Goal: Transaction & Acquisition: Purchase product/service

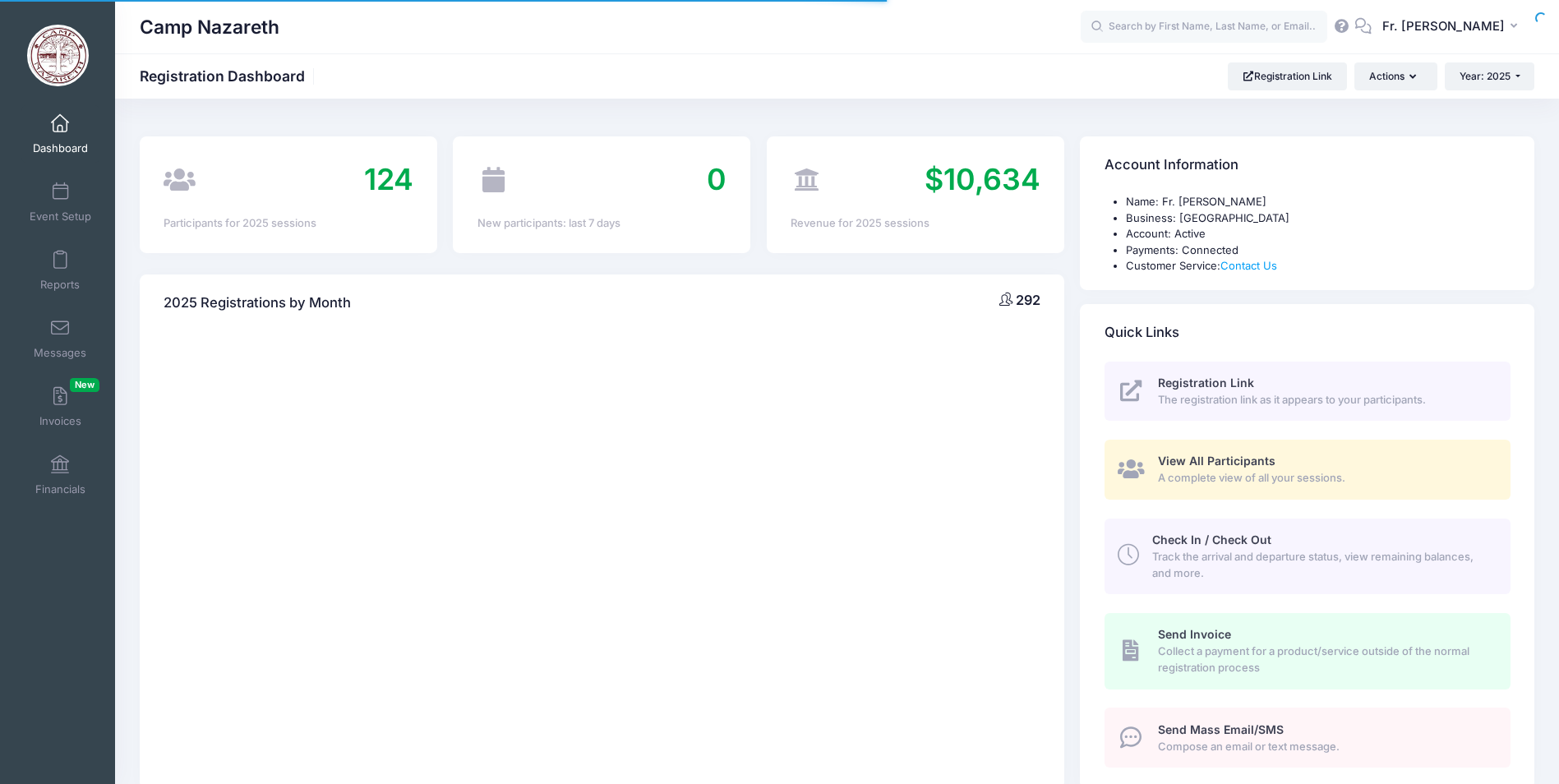
select select
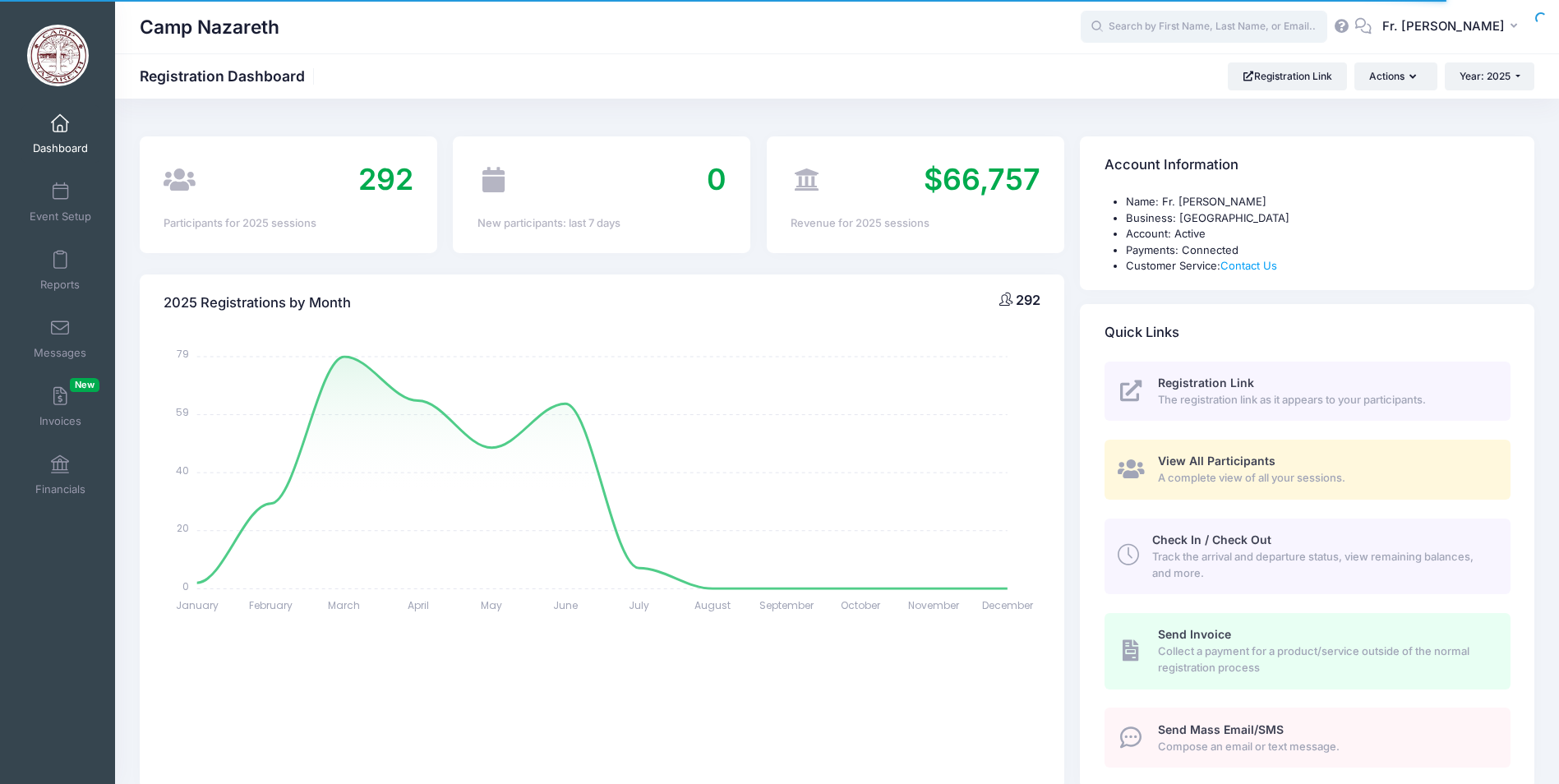
click at [1151, 28] on input "text" at bounding box center [1204, 27] width 247 height 33
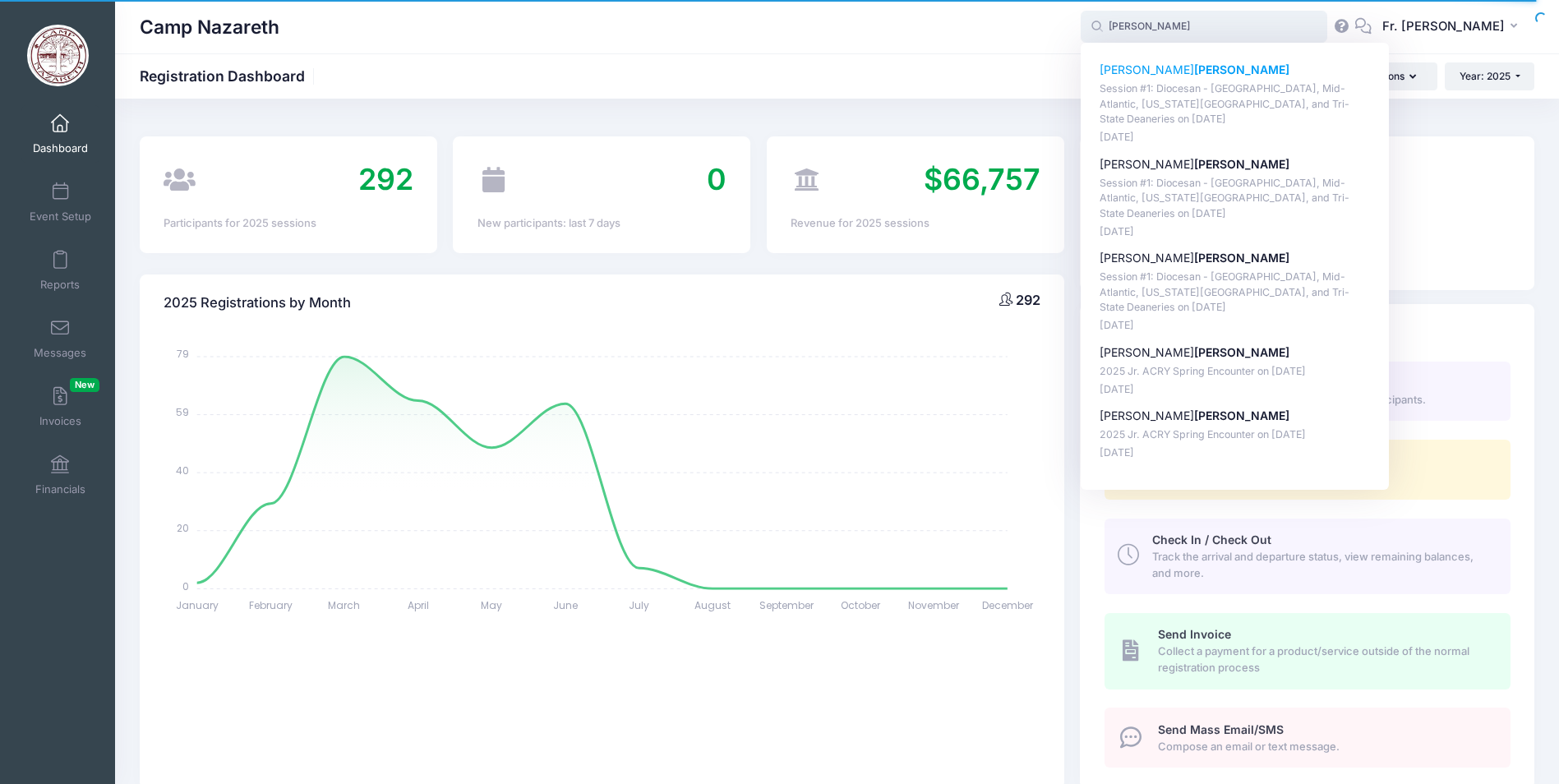
click at [1132, 74] on p "Lillian Turner" at bounding box center [1235, 70] width 272 height 17
type input "Lillian Turner (Session #1: Diocesan - Pittsburgh, Mid-Atlantic, Washington D.C…"
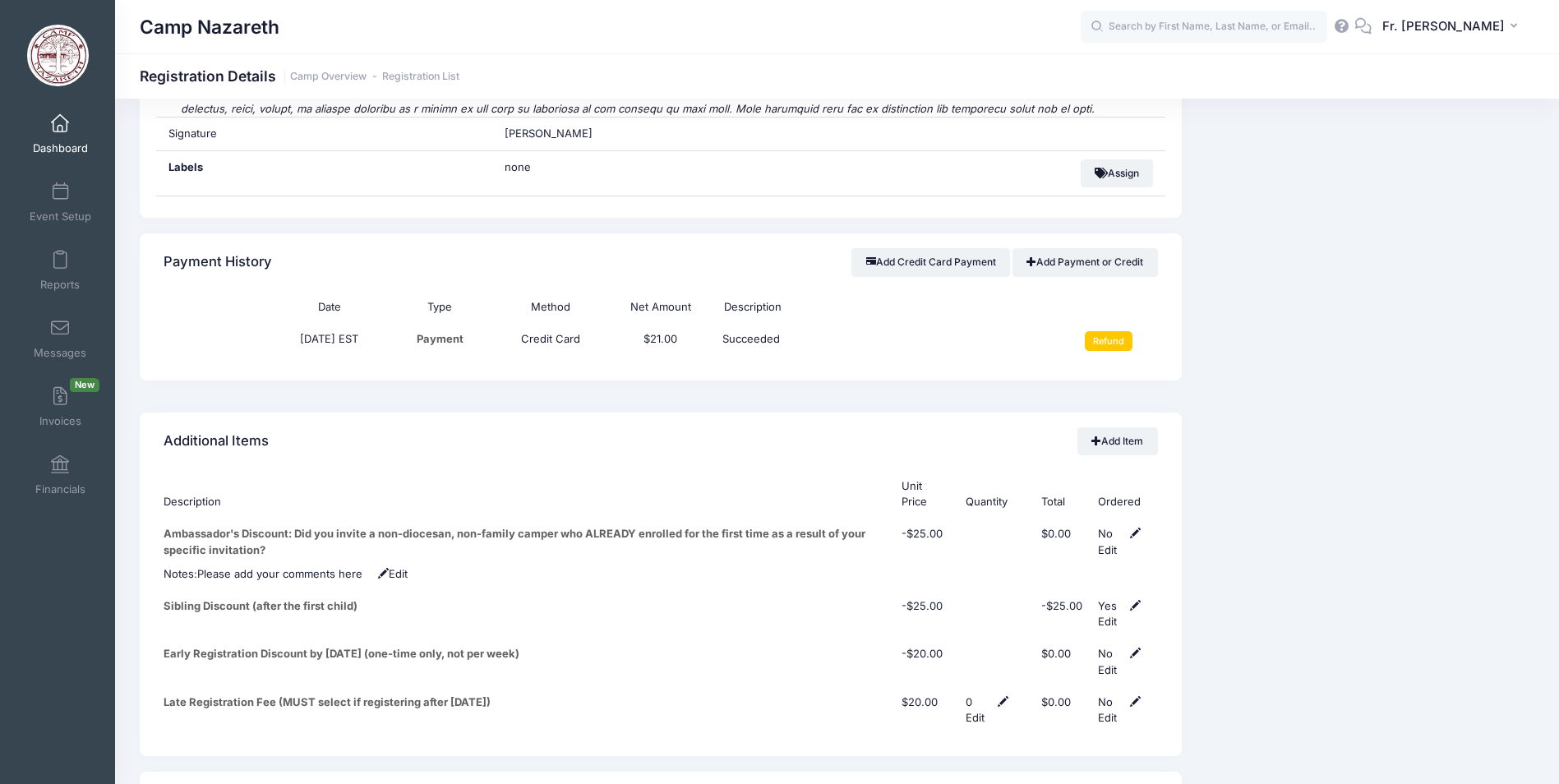
scroll to position [5424, 0]
click at [918, 249] on button "Add Credit Card Payment" at bounding box center [930, 263] width 159 height 28
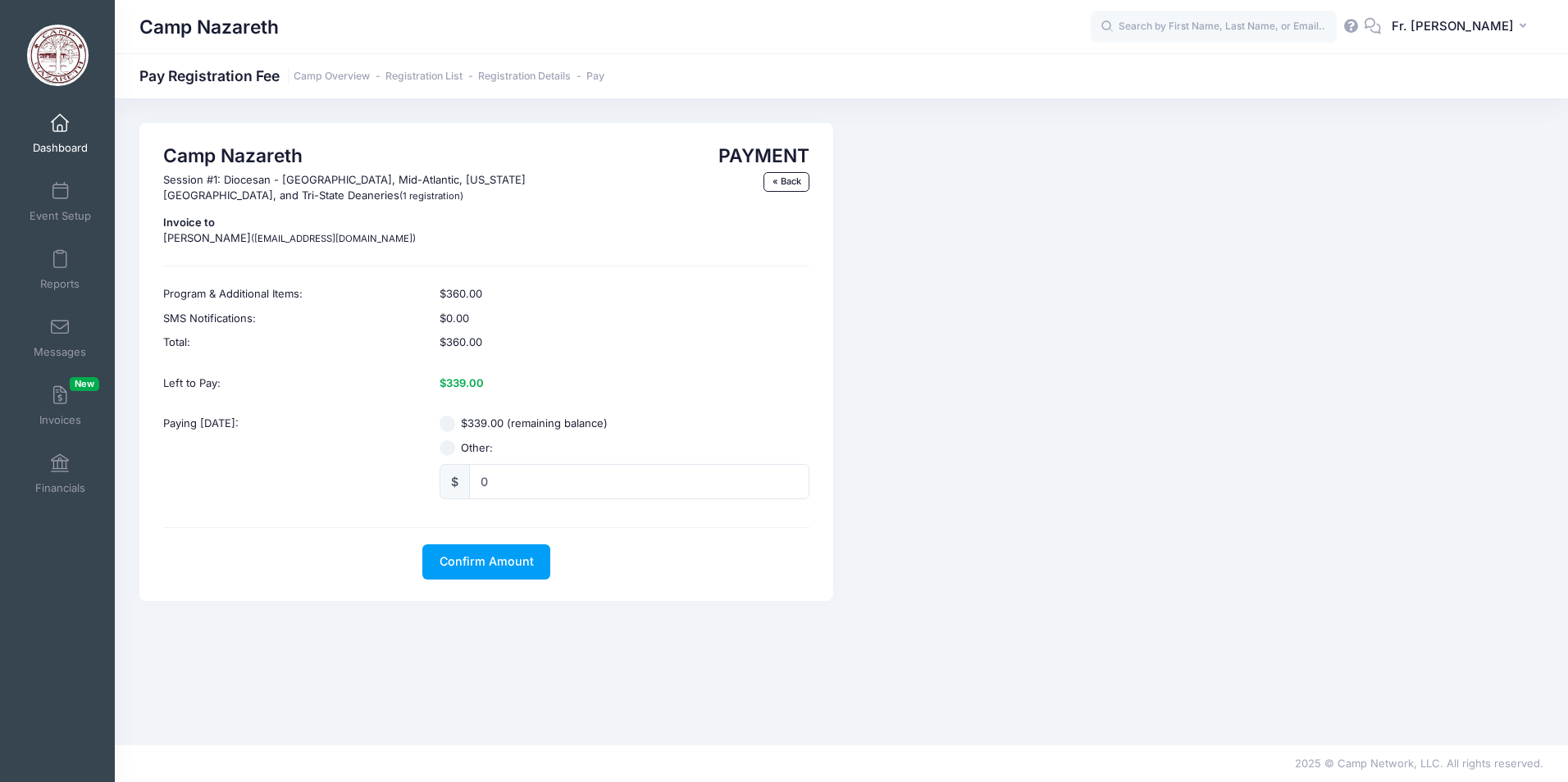
click at [444, 424] on input "$339.00 (remaining balance)" at bounding box center [448, 424] width 17 height 17
radio input "true"
click at [454, 553] on button "Confirm Amount" at bounding box center [486, 562] width 128 height 36
click at [462, 559] on button "Pay with Card" at bounding box center [487, 562] width 113 height 36
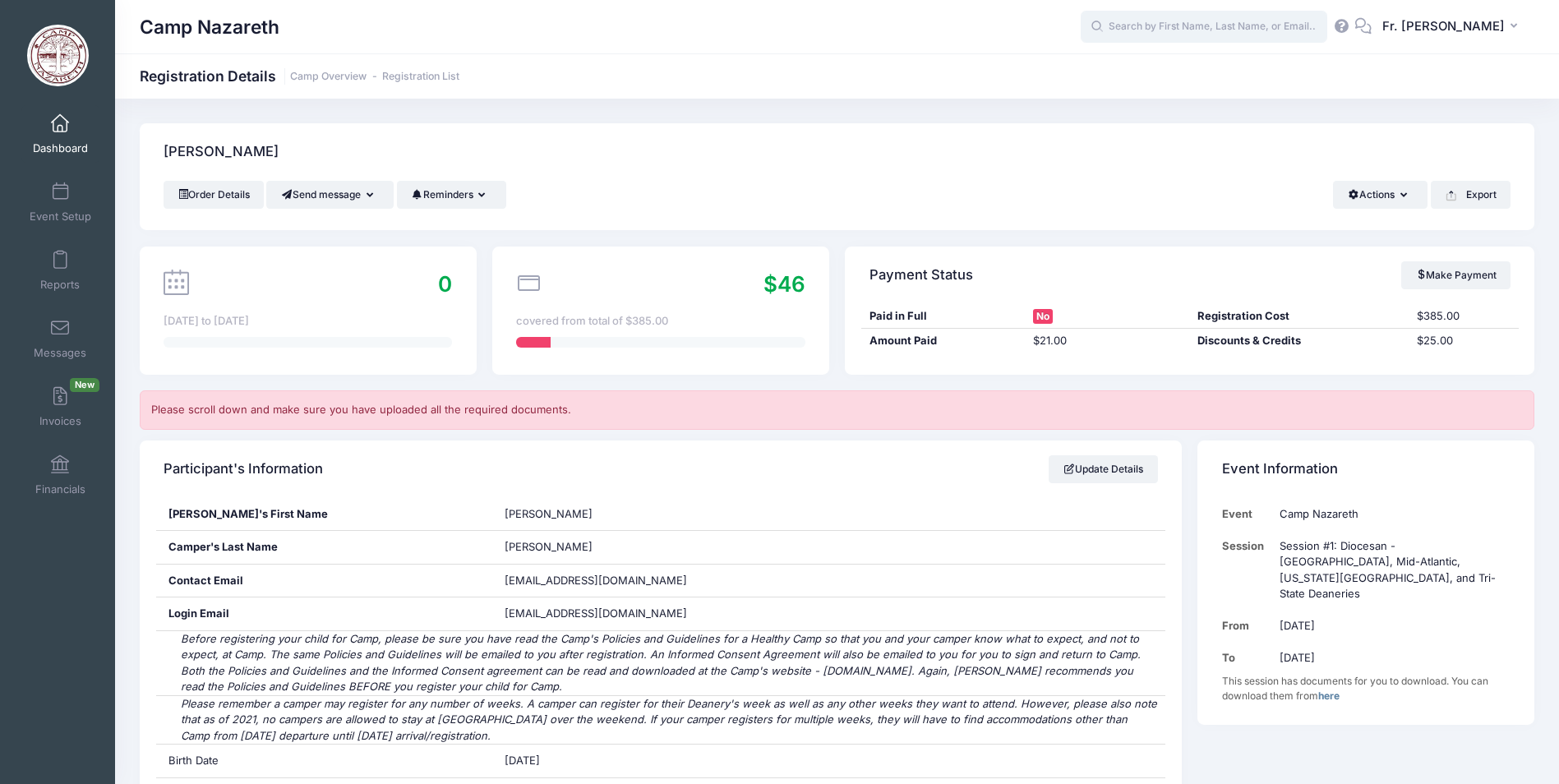
click at [1130, 30] on input "text" at bounding box center [1204, 27] width 247 height 33
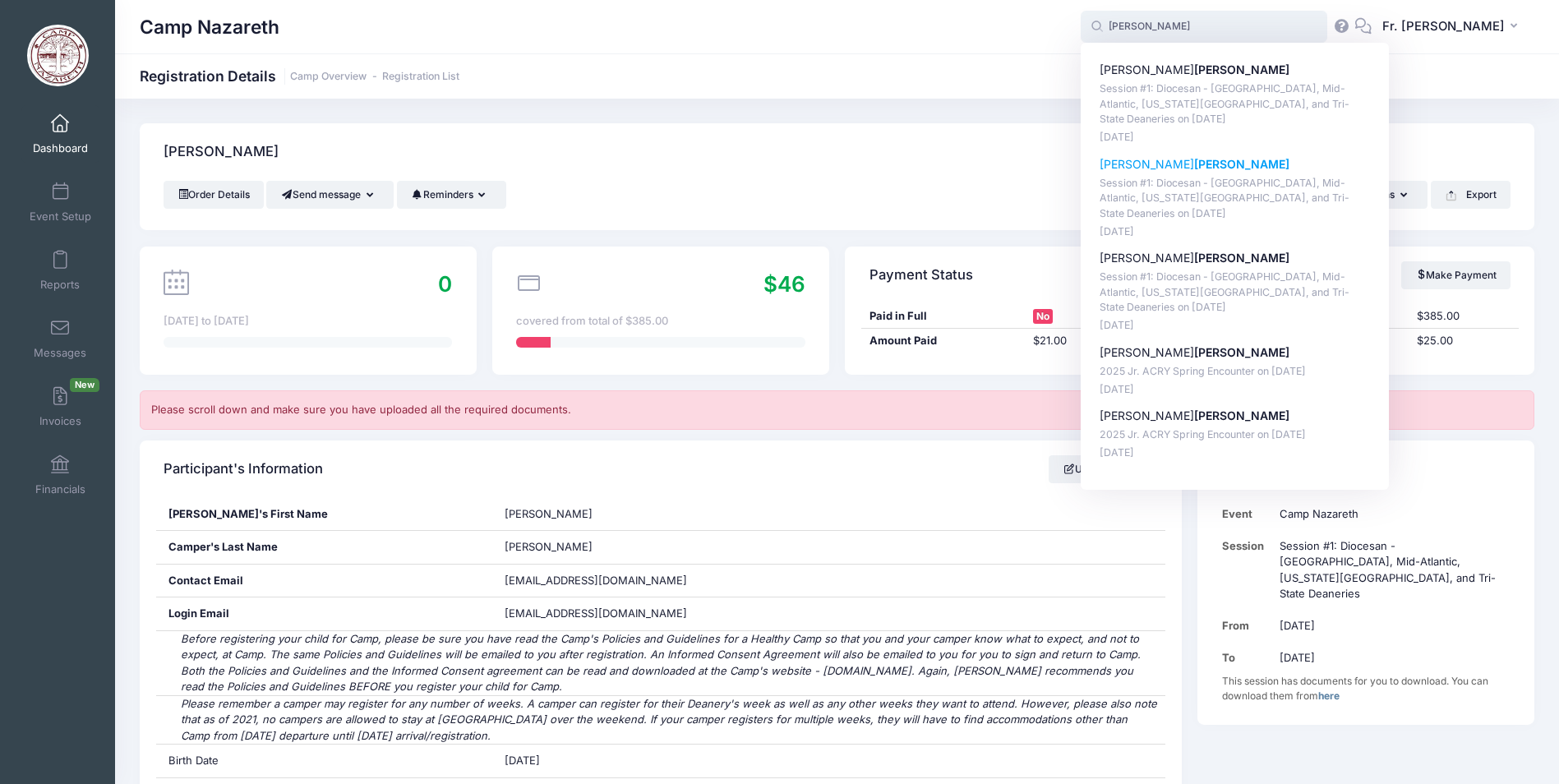
click at [1117, 167] on p "Ethan Turner" at bounding box center [1235, 164] width 272 height 17
type input "Ethan Turner (Session #1: Diocesan - Pittsburgh, Mid-Atlantic, Washington D.C.,…"
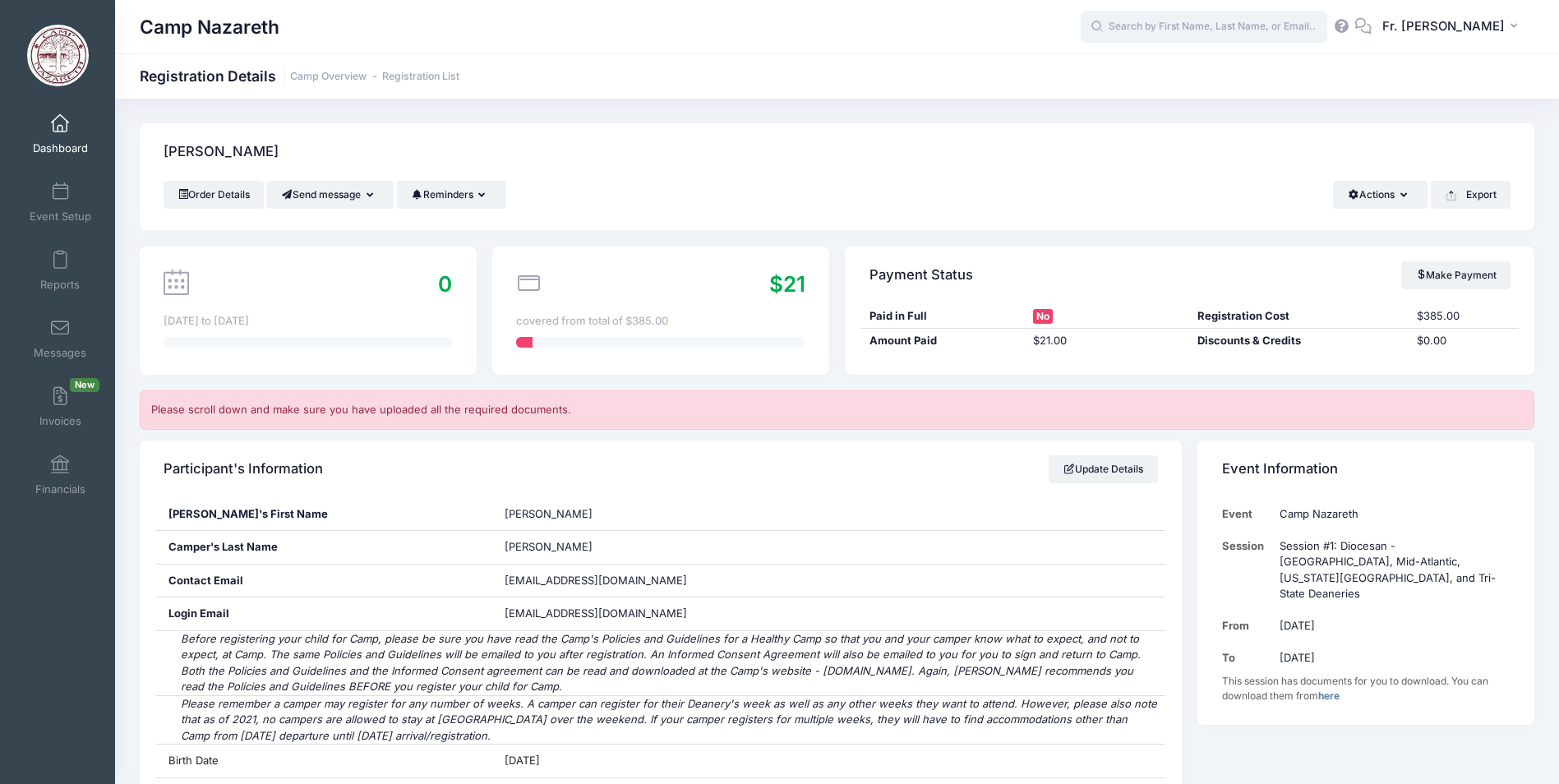
click at [1115, 28] on input "text" at bounding box center [1204, 27] width 247 height 33
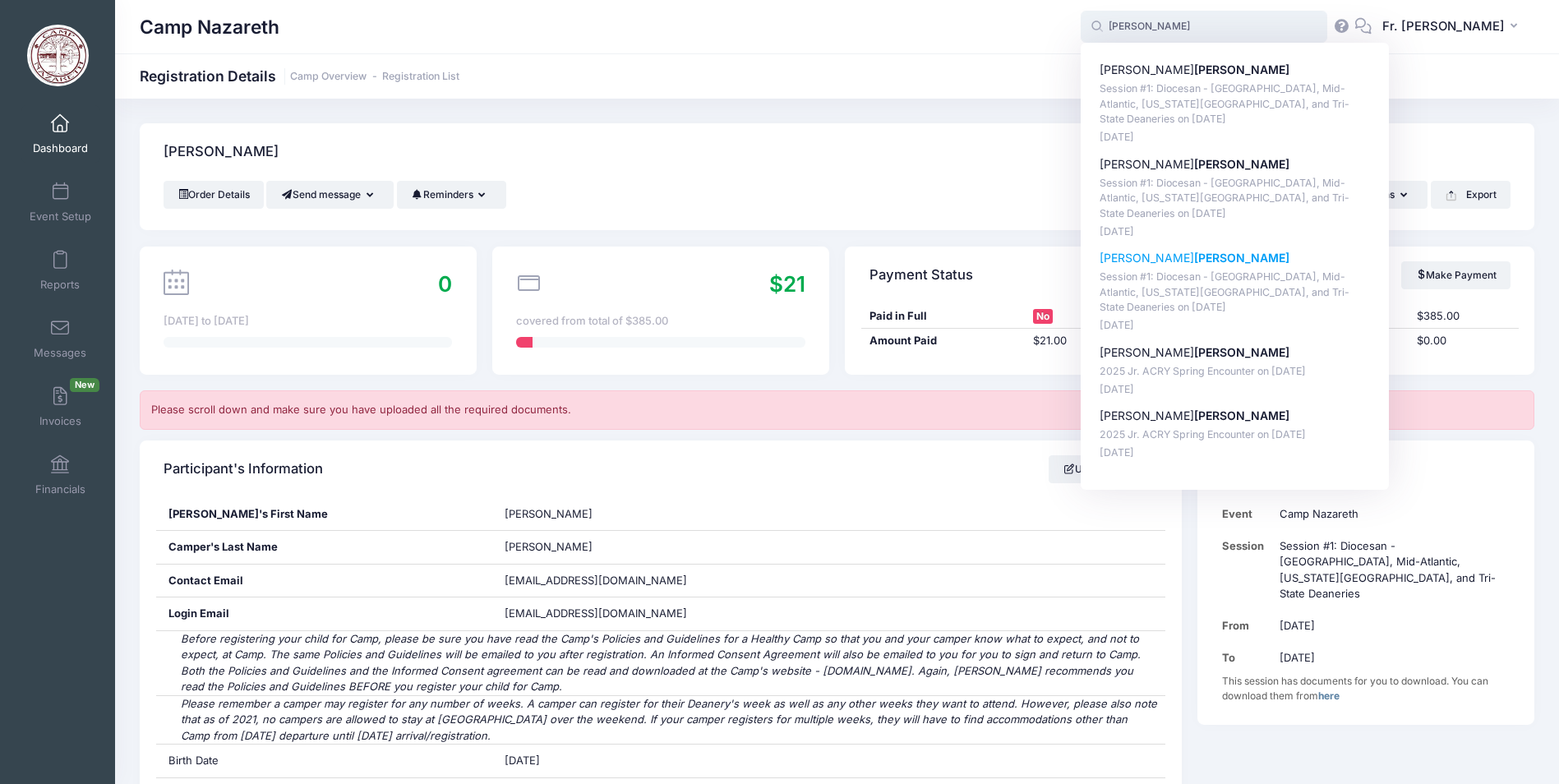
click at [1124, 259] on p "Mary Turner" at bounding box center [1235, 258] width 272 height 17
type input "Mary Turner (Session #1: Diocesan - Pittsburgh, Mid-Atlantic, Washington D.C., …"
